Goal: Information Seeking & Learning: Learn about a topic

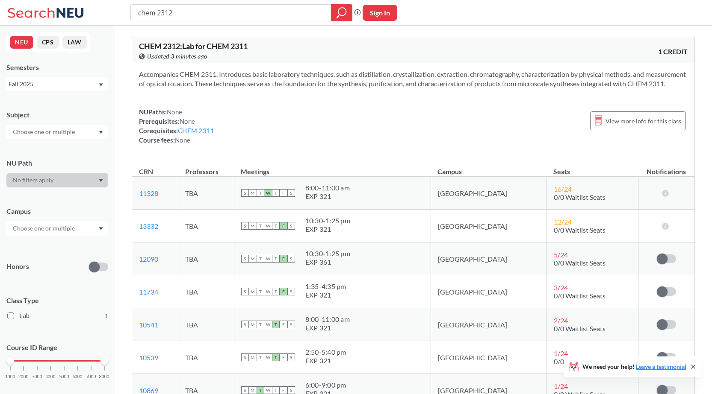
click at [103, 86] on icon "Dropdown arrow" at bounding box center [101, 84] width 4 height 3
click at [47, 125] on span "Summer 2 2025" at bounding box center [33, 126] width 44 height 9
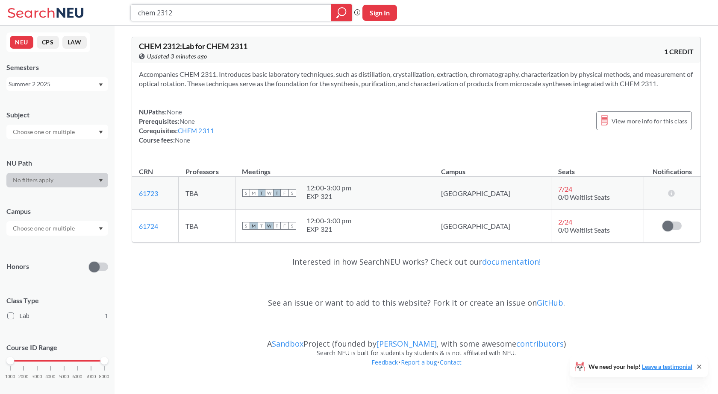
click at [181, 8] on input "chem 2312" at bounding box center [231, 13] width 188 height 15
type input "chem 2314"
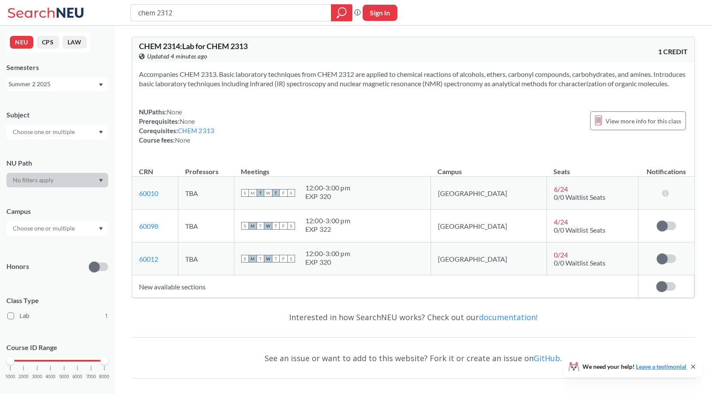
type input "chem 2312"
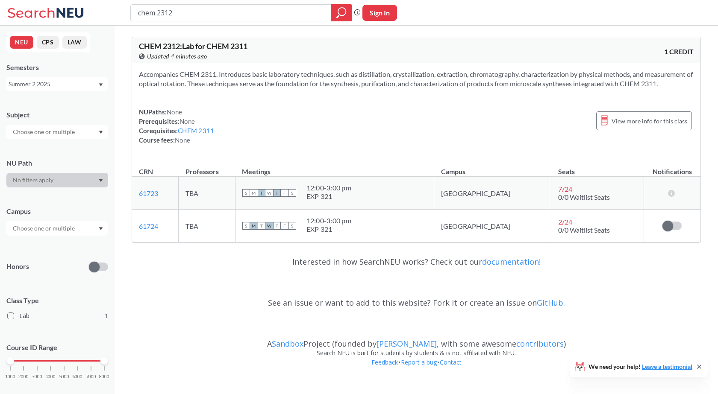
click at [102, 84] on icon "Dropdown arrow" at bounding box center [101, 84] width 4 height 3
drag, startPoint x: 32, startPoint y: 102, endPoint x: 41, endPoint y: 102, distance: 8.1
click at [38, 103] on div "Fall 2025" at bounding box center [59, 102] width 97 height 9
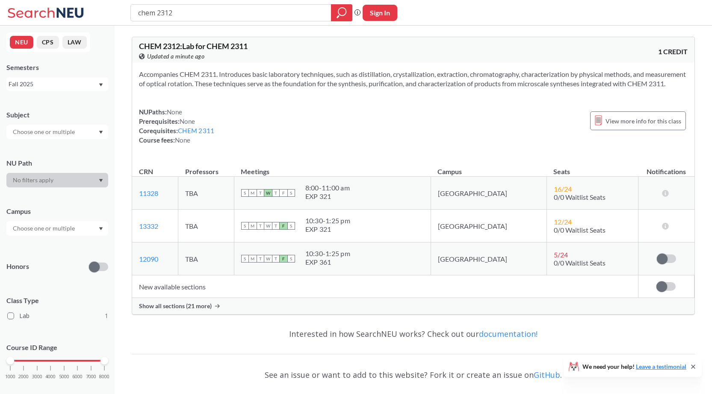
click at [183, 310] on span "Show all sections (21 more)" at bounding box center [175, 307] width 73 height 8
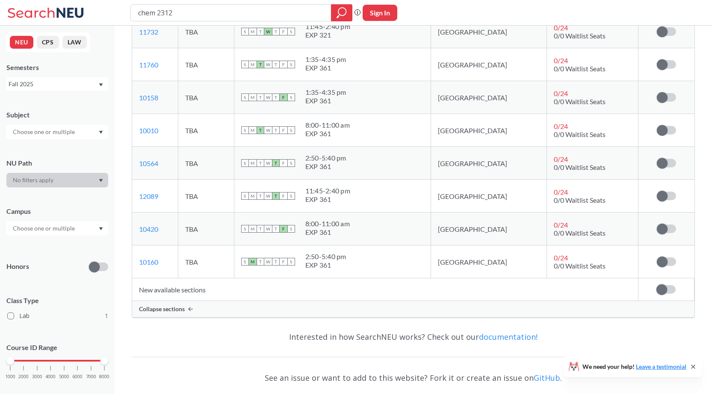
scroll to position [759, 0]
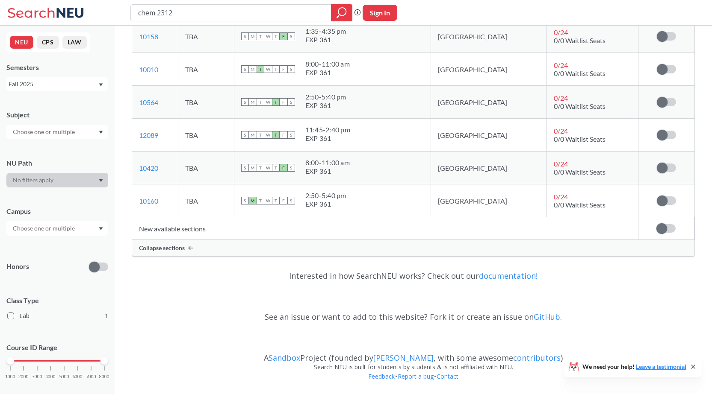
click at [176, 247] on span "Collapse sections" at bounding box center [162, 248] width 46 height 8
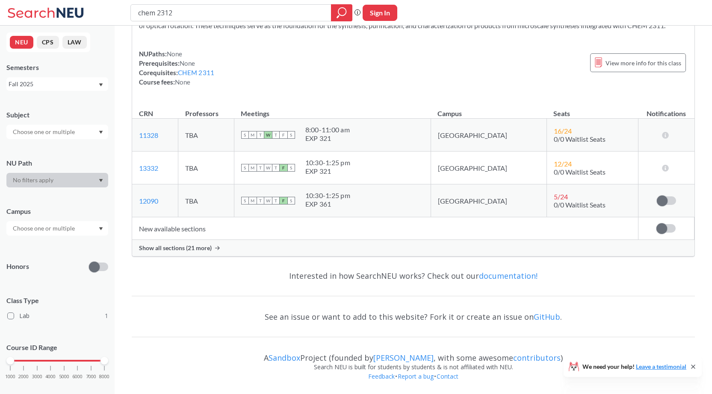
click at [300, 62] on div "NUPaths: None Prerequisites: None Corequisites: CHEM 2311 Course fees: None Vie…" at bounding box center [413, 68] width 548 height 38
